Goal: Task Accomplishment & Management: Complete application form

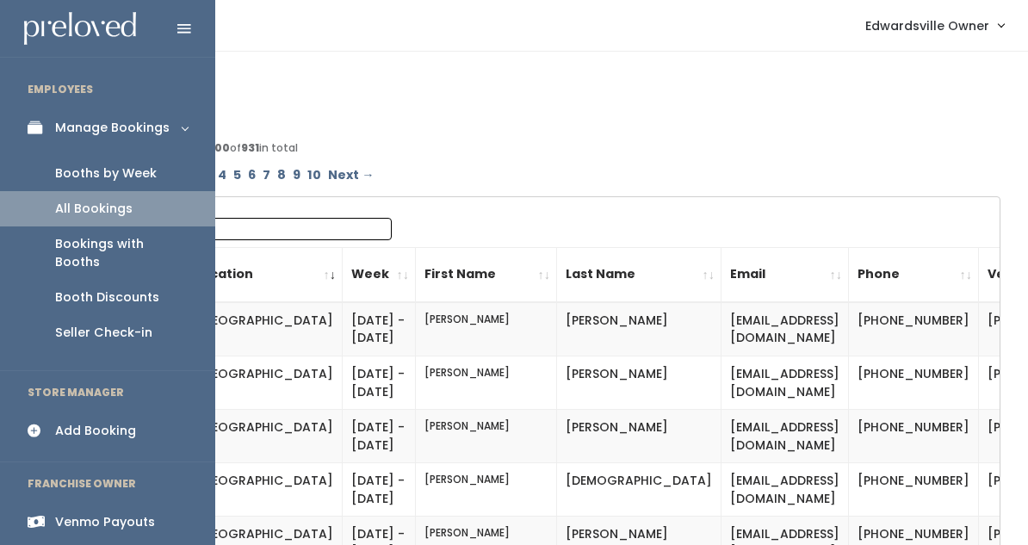
click at [88, 163] on link "Booths by Week" at bounding box center [107, 173] width 215 height 35
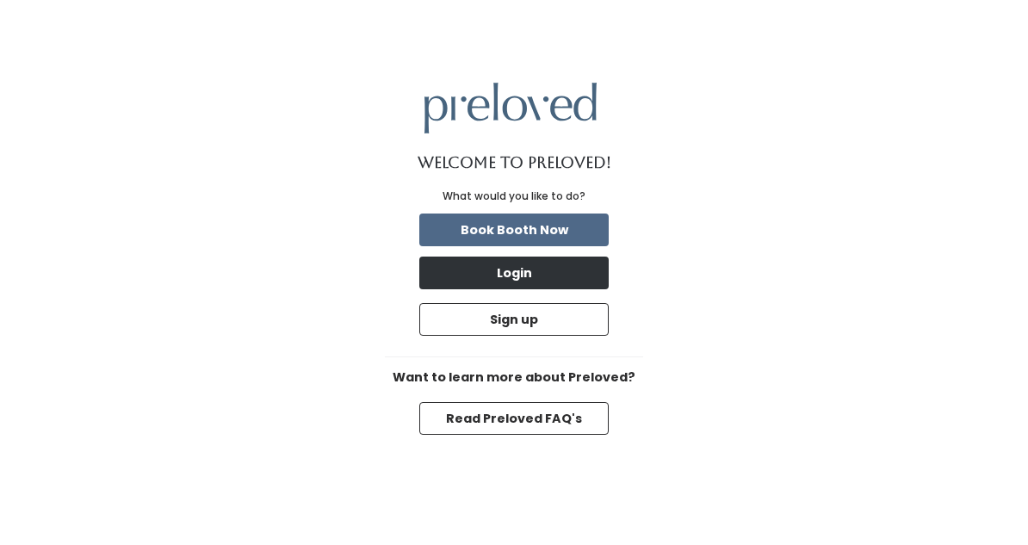
click at [501, 275] on button "Login" at bounding box center [513, 273] width 189 height 33
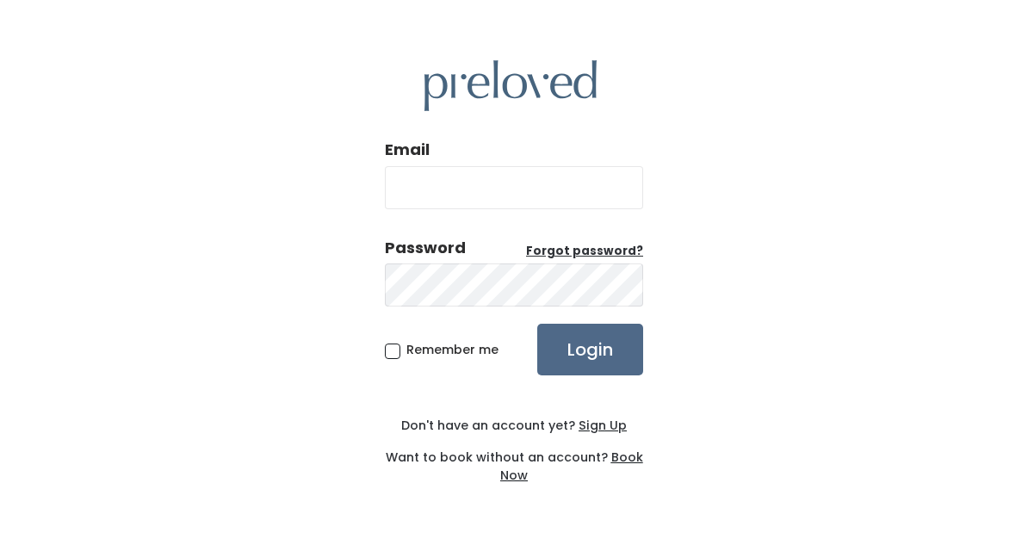
click at [441, 184] on input "Email" at bounding box center [514, 187] width 258 height 43
click at [802, 192] on div "Email Password Forgot password? Remember me Login Don't have an account yet? Si…" at bounding box center [514, 272] width 1028 height 545
click at [414, 200] on input "Email" at bounding box center [514, 187] width 258 height 43
type input "edwardsville.owner@preloved.love"
click at [577, 352] on input "Login" at bounding box center [590, 350] width 106 height 52
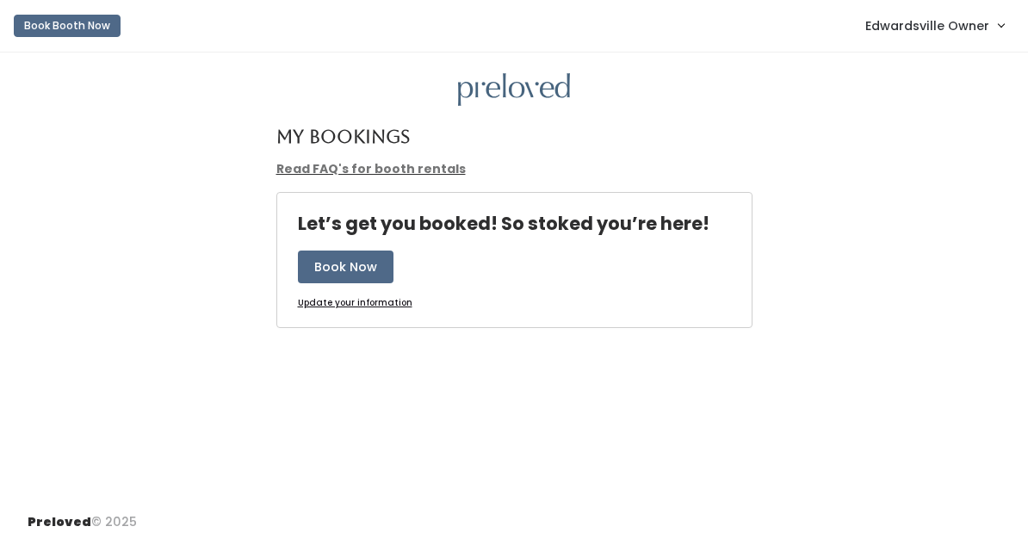
click at [931, 35] on span "Edwardsville Owner" at bounding box center [927, 25] width 124 height 19
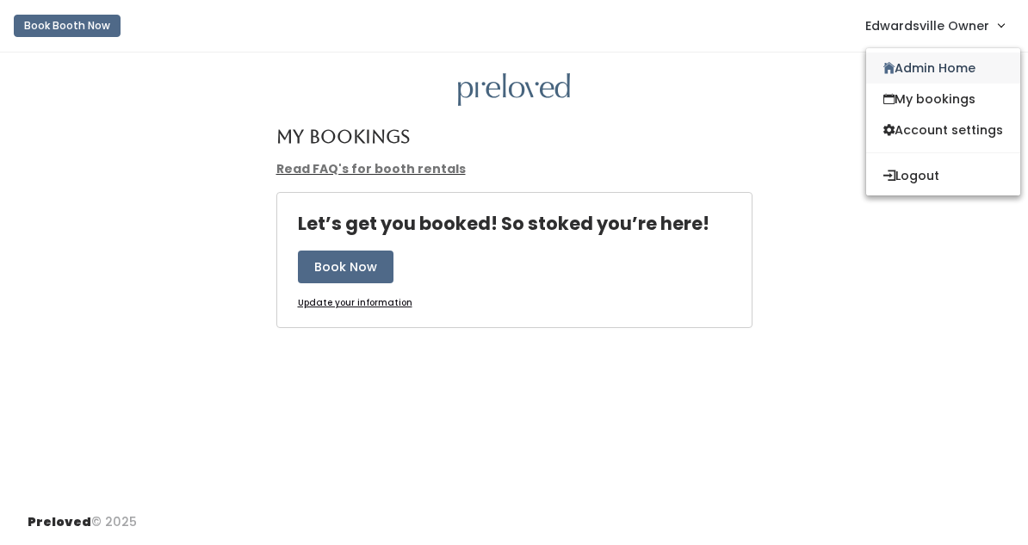
click at [913, 70] on link "Admin Home" at bounding box center [943, 68] width 154 height 31
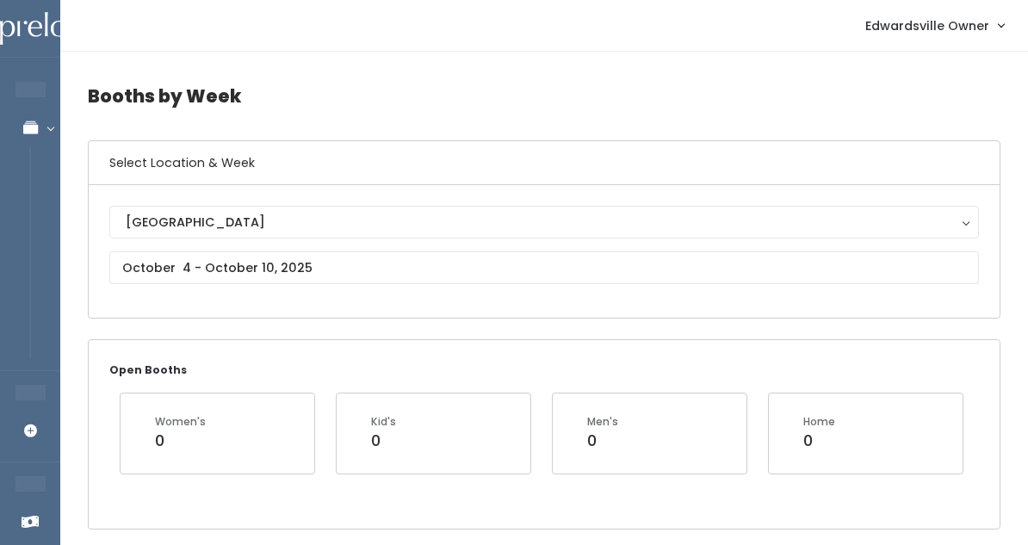
click at [261, 277] on input "text" at bounding box center [544, 267] width 870 height 33
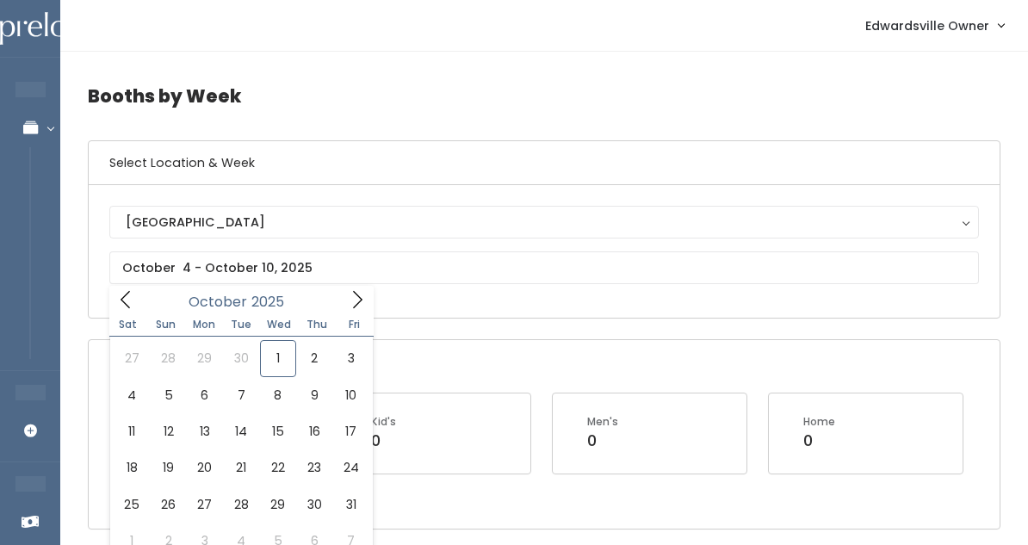
click at [364, 286] on span at bounding box center [357, 299] width 33 height 27
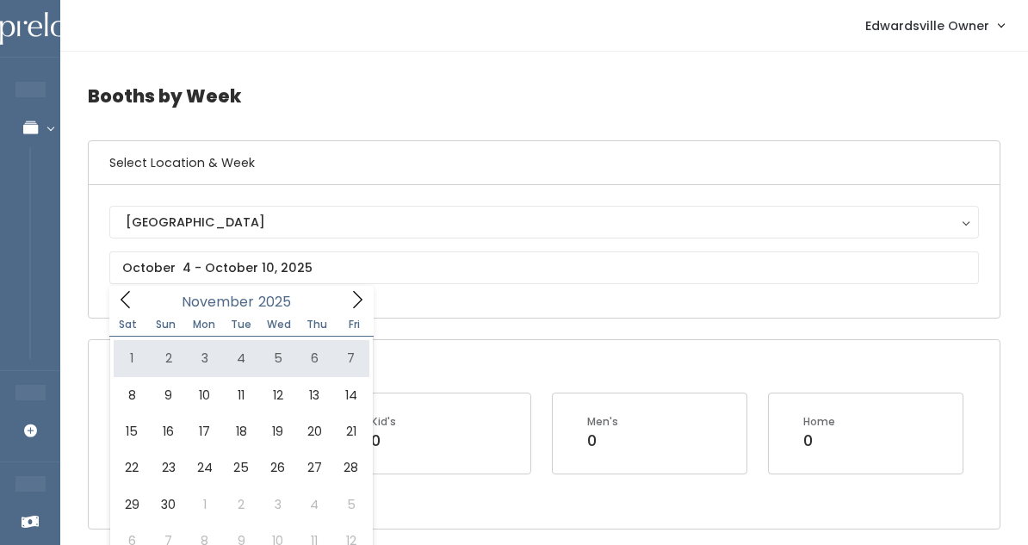
click at [130, 302] on icon at bounding box center [125, 299] width 19 height 19
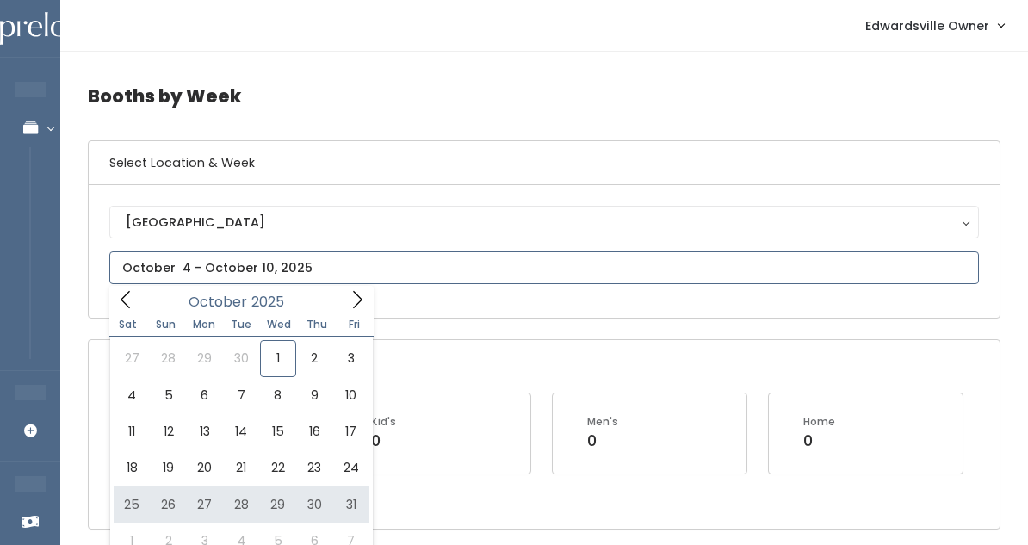
type input "October 25 to October 31"
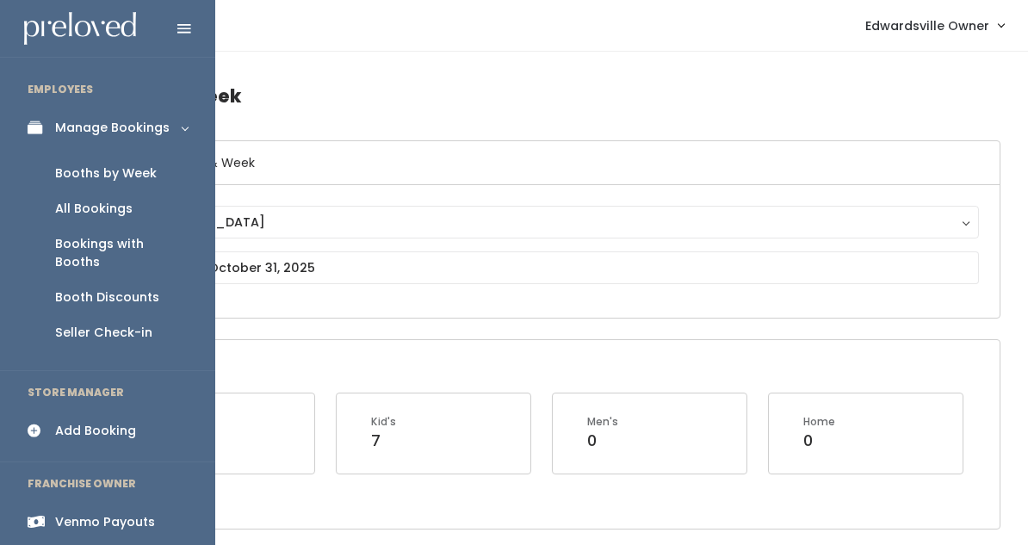
click at [73, 422] on div "Add Booking" at bounding box center [95, 431] width 81 height 18
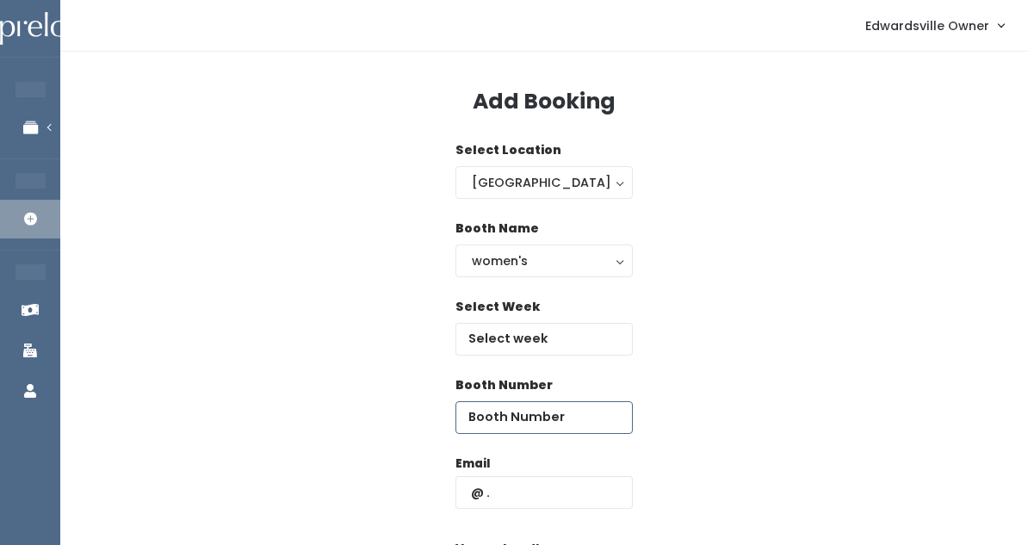
click at [494, 430] on input "number" at bounding box center [543, 417] width 177 height 33
type input "14"
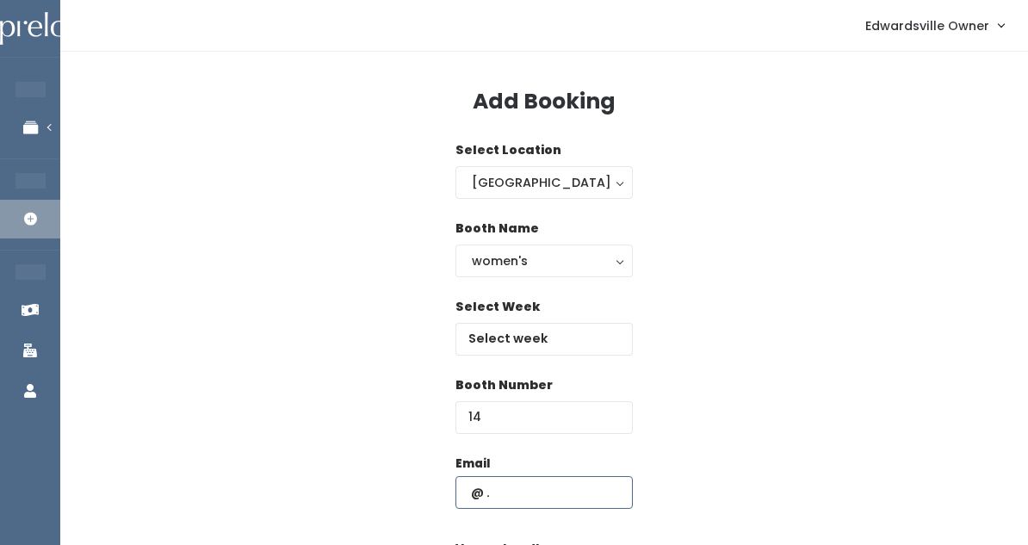
paste input "[EMAIL_ADDRESS][DOMAIN_NAME]"
type input "[EMAIL_ADDRESS][DOMAIN_NAME]"
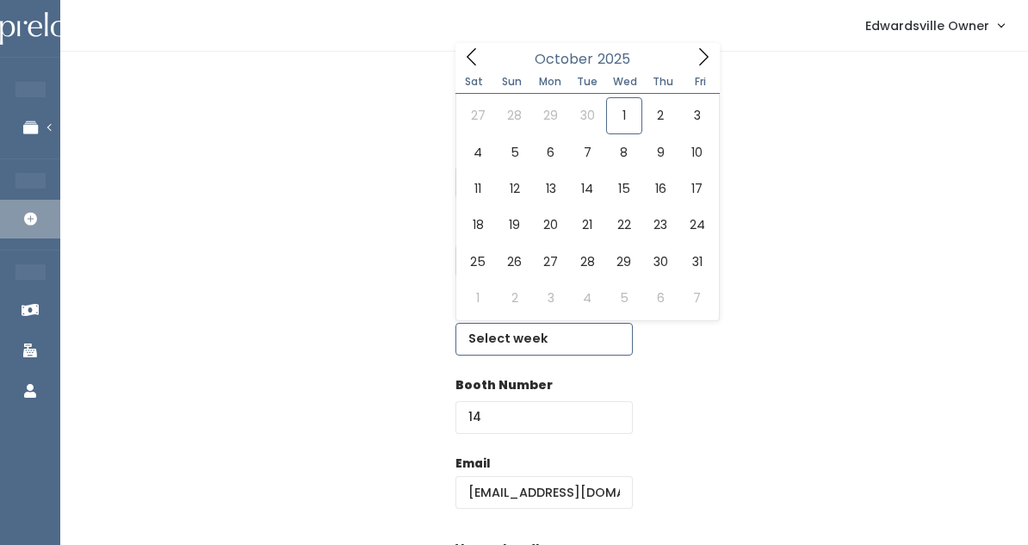
click at [506, 337] on input "text" at bounding box center [543, 339] width 177 height 33
type input "[DATE] to [DATE]"
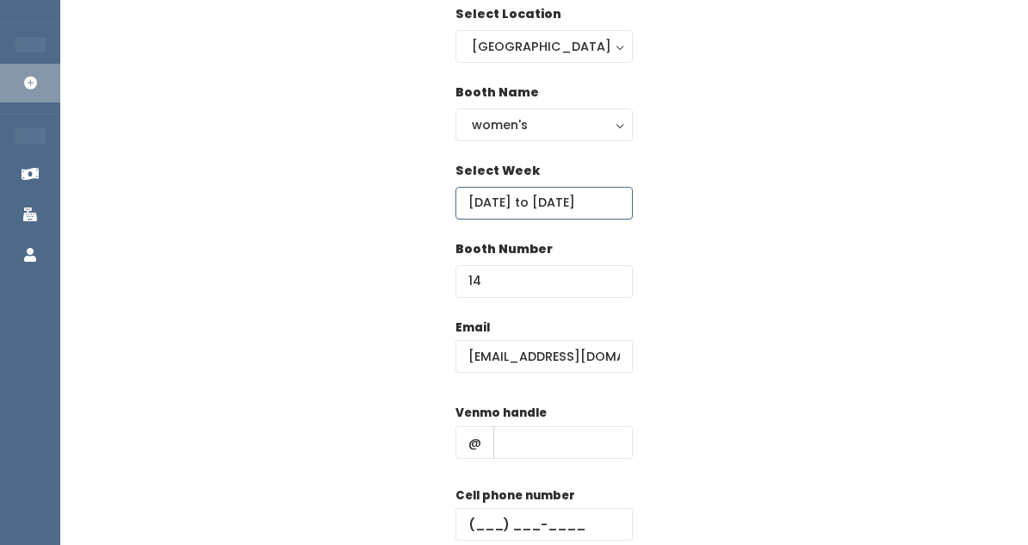
scroll to position [168, 0]
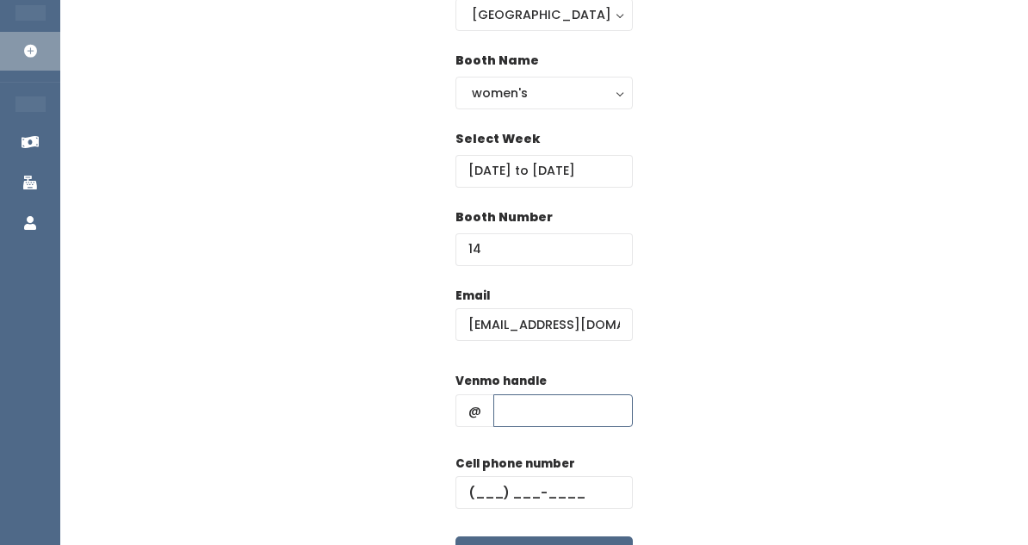
click at [520, 418] on input "text" at bounding box center [562, 410] width 139 height 33
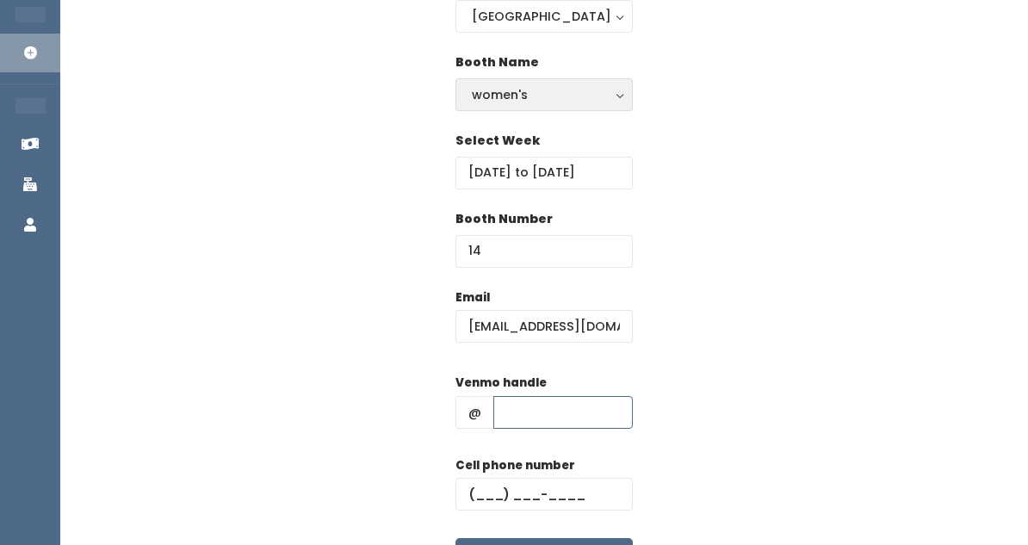
scroll to position [205, 0]
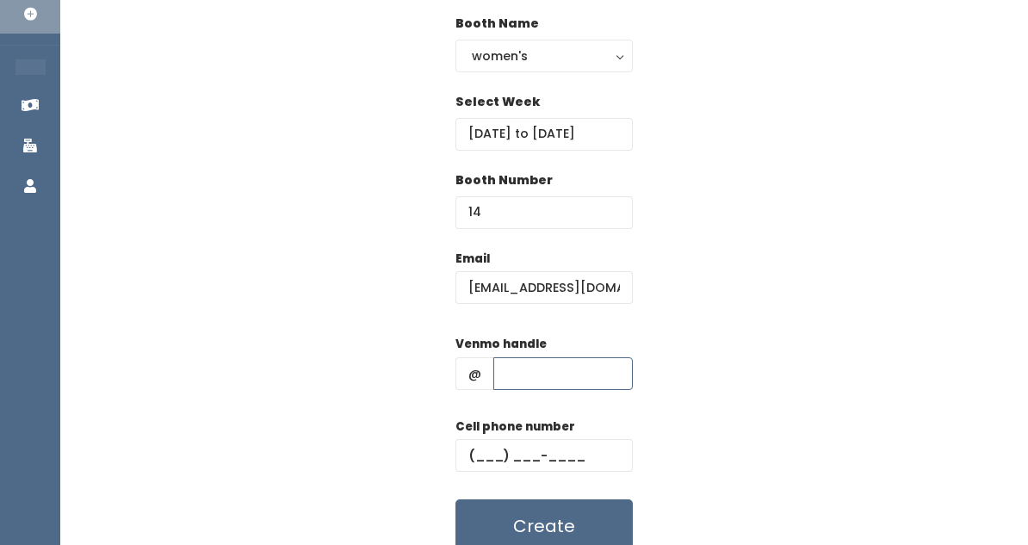
click at [529, 375] on input "text" at bounding box center [562, 373] width 139 height 33
click at [477, 435] on div "Cell phone number" at bounding box center [543, 452] width 177 height 69
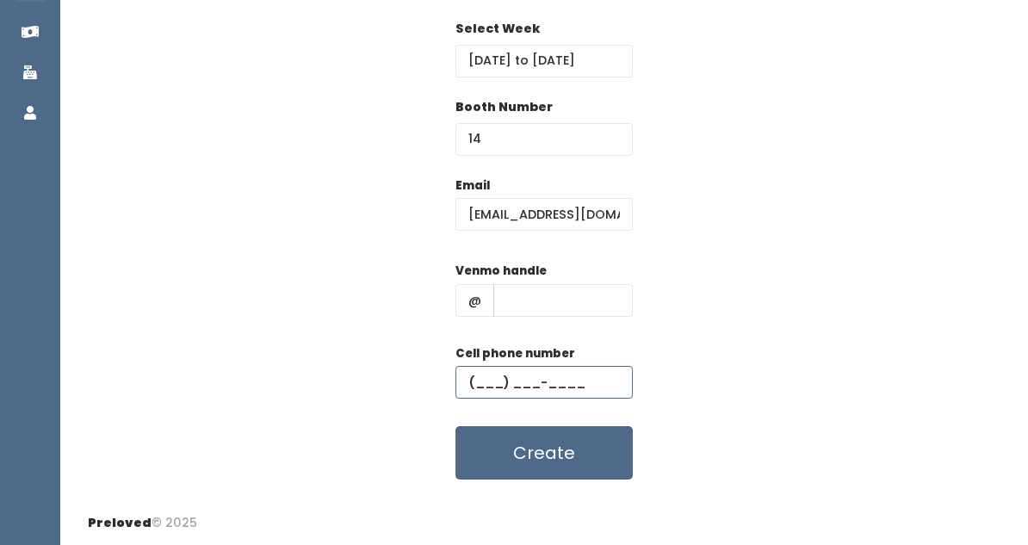
scroll to position [277, 0]
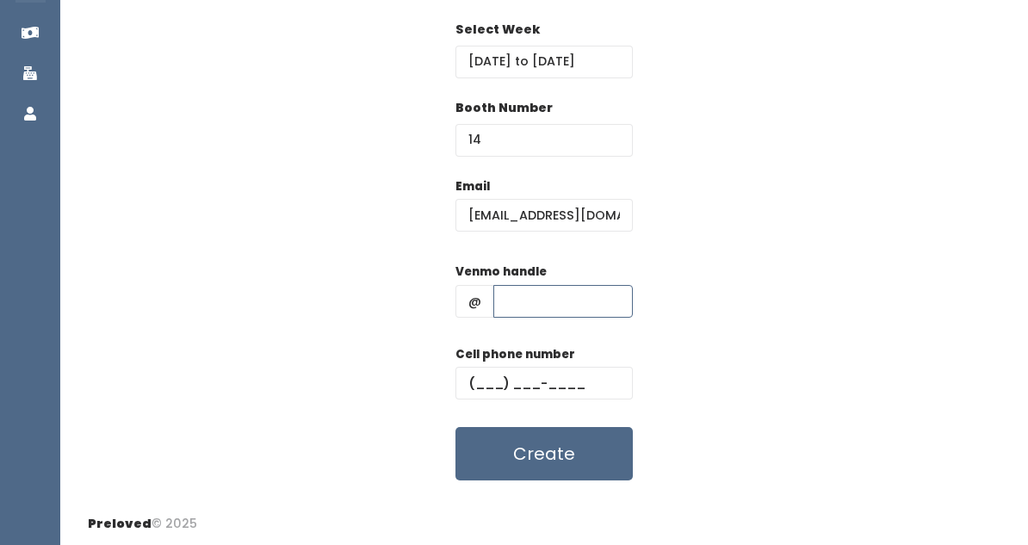
click at [540, 294] on input "text" at bounding box center [562, 301] width 139 height 33
type input "k"
type input "Katlyn-Rarick"
click at [485, 386] on input "text" at bounding box center [543, 383] width 177 height 33
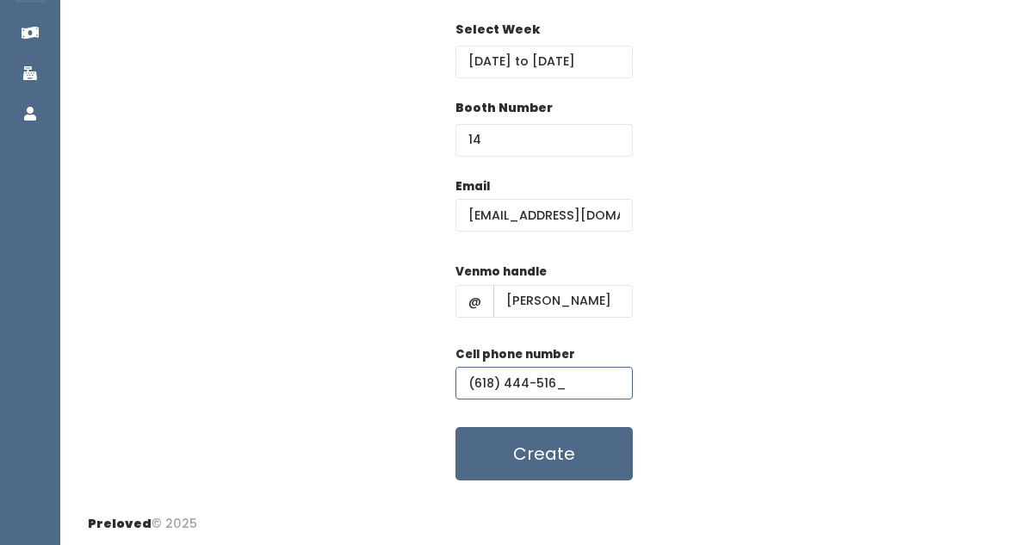
type input "(618) 444-5162"
click at [585, 449] on button "Create" at bounding box center [543, 453] width 177 height 53
